Goal: Information Seeking & Learning: Learn about a topic

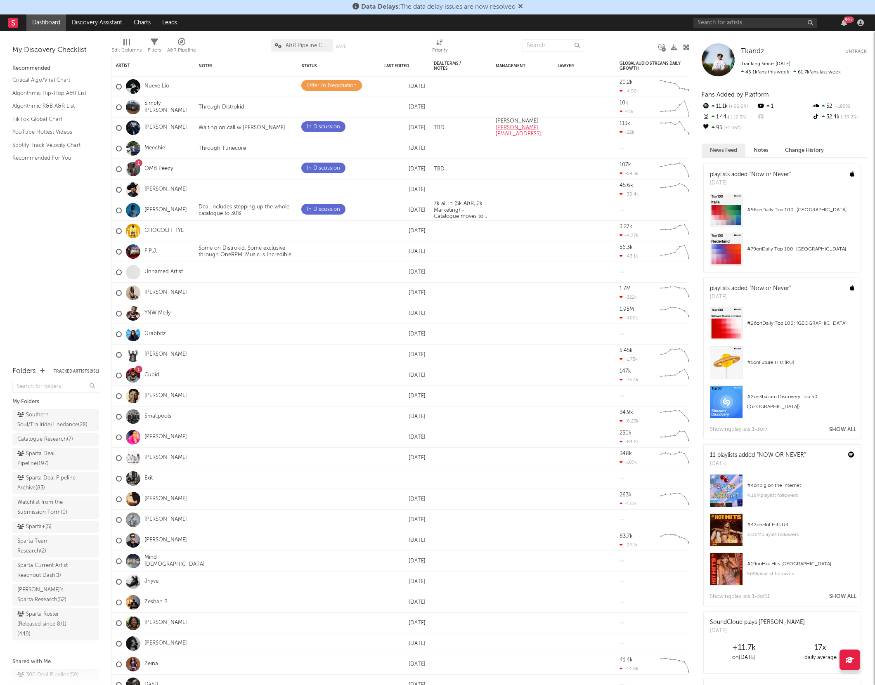
click at [705, 17] on div "99 +" at bounding box center [780, 22] width 173 height 17
click at [703, 28] on input "text" at bounding box center [756, 23] width 124 height 10
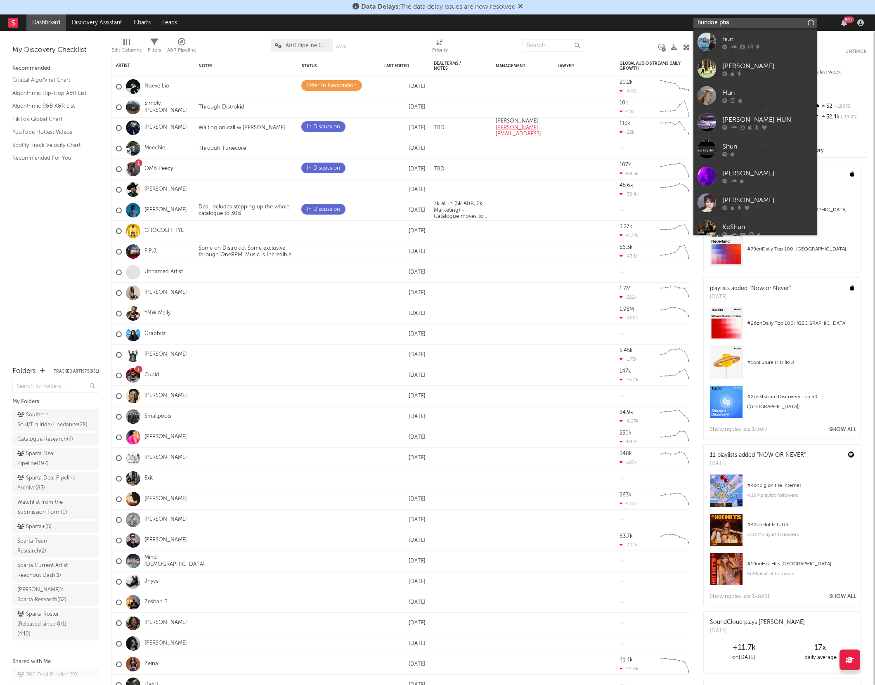
type input "hundoe phat"
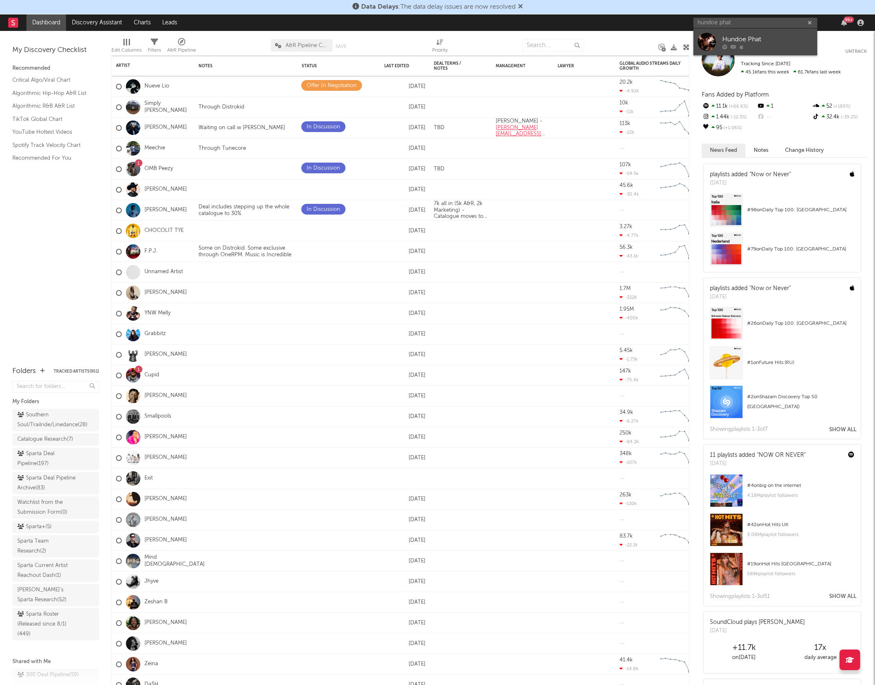
click at [707, 41] on div at bounding box center [707, 42] width 19 height 19
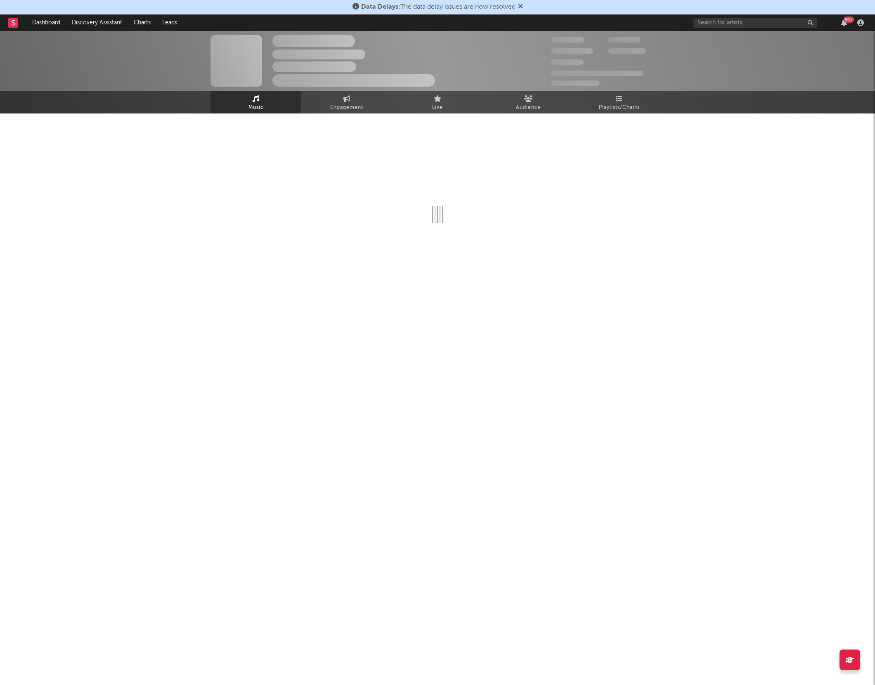
select select "1w"
